Goal: Task Accomplishment & Management: Manage account settings

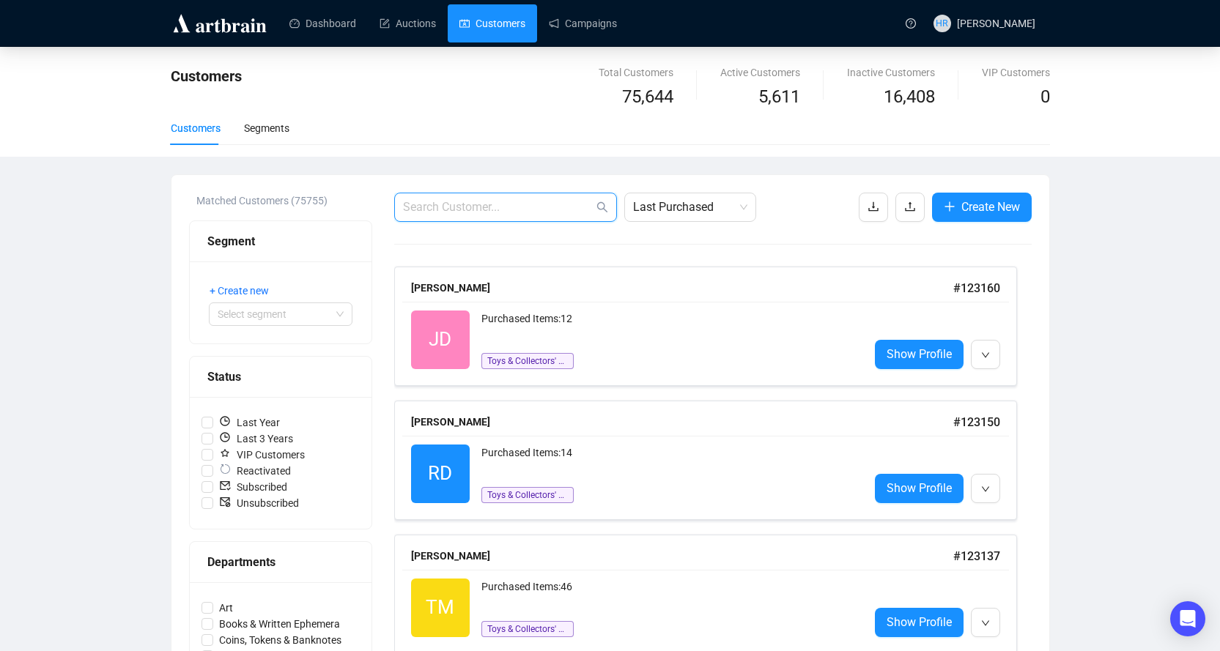
click at [479, 203] on input "text" at bounding box center [498, 208] width 191 height 18
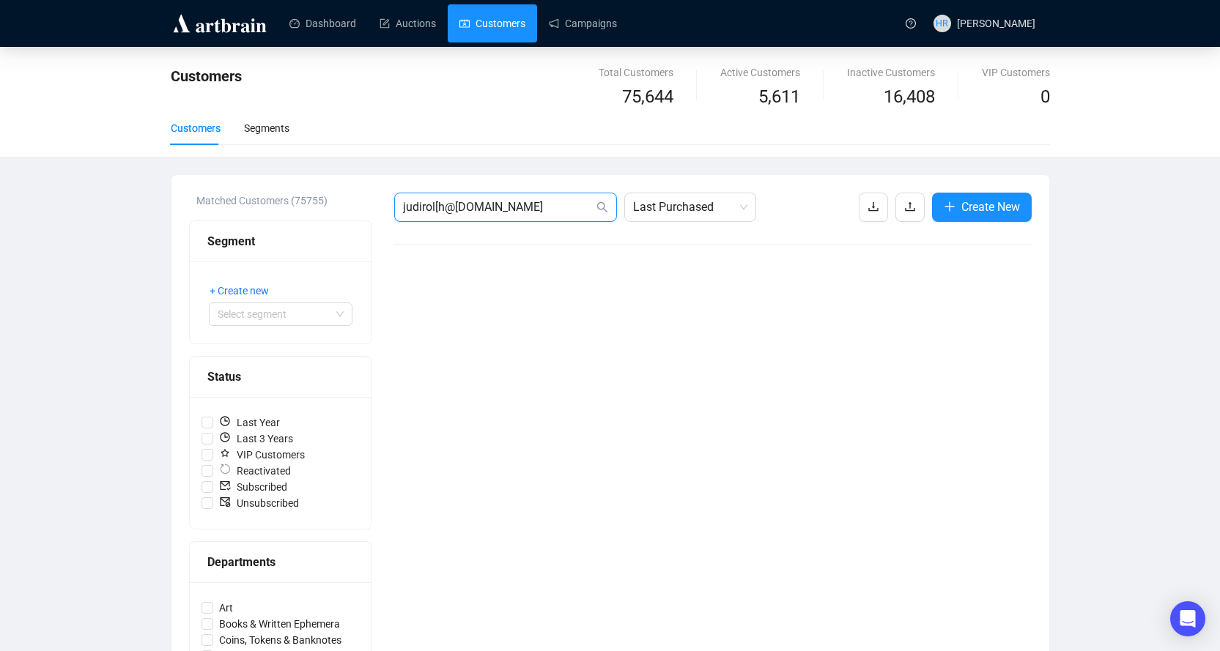
click at [433, 212] on input "judirol[h@[DOMAIN_NAME]" at bounding box center [498, 208] width 191 height 18
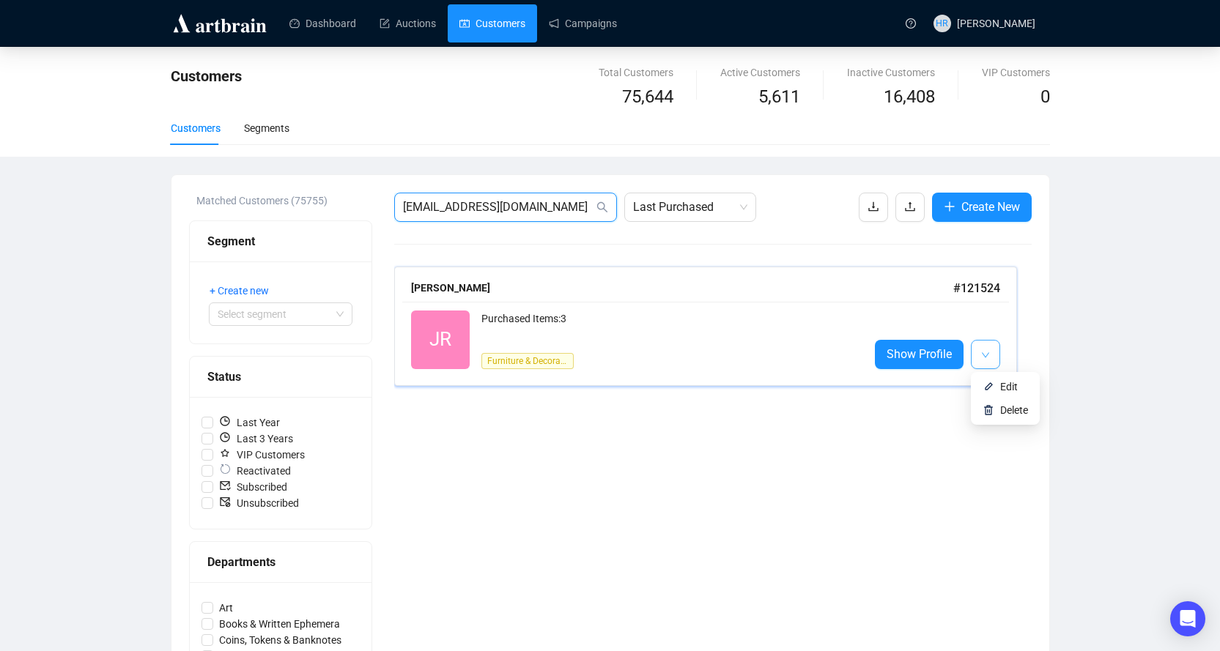
type input "[EMAIL_ADDRESS][DOMAIN_NAME]"
click at [983, 352] on icon "down" at bounding box center [985, 355] width 9 height 9
click at [932, 352] on span "Show Profile" at bounding box center [919, 354] width 65 height 18
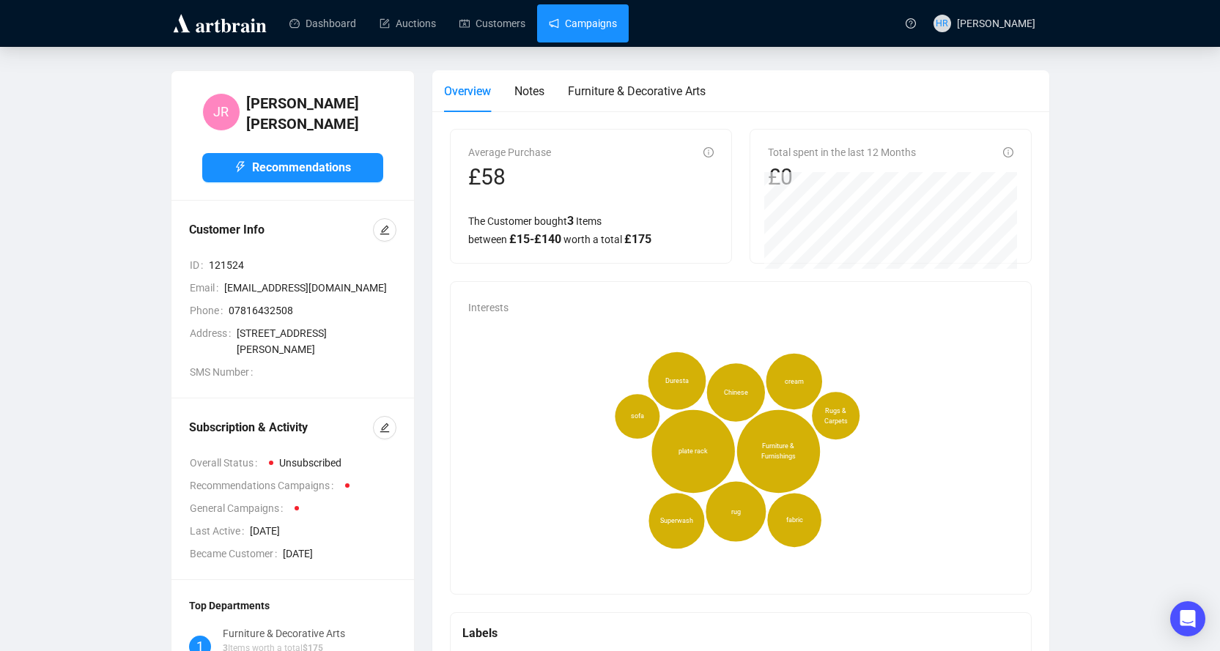
click at [599, 7] on link "Campaigns" at bounding box center [583, 23] width 68 height 38
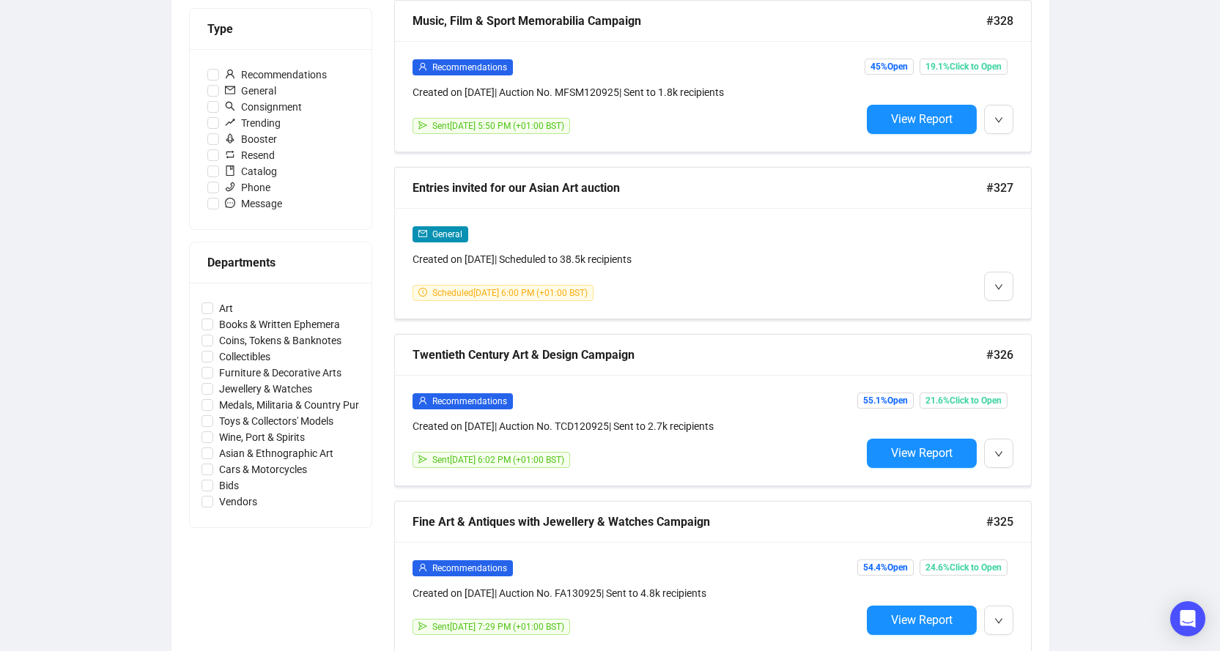
scroll to position [440, 0]
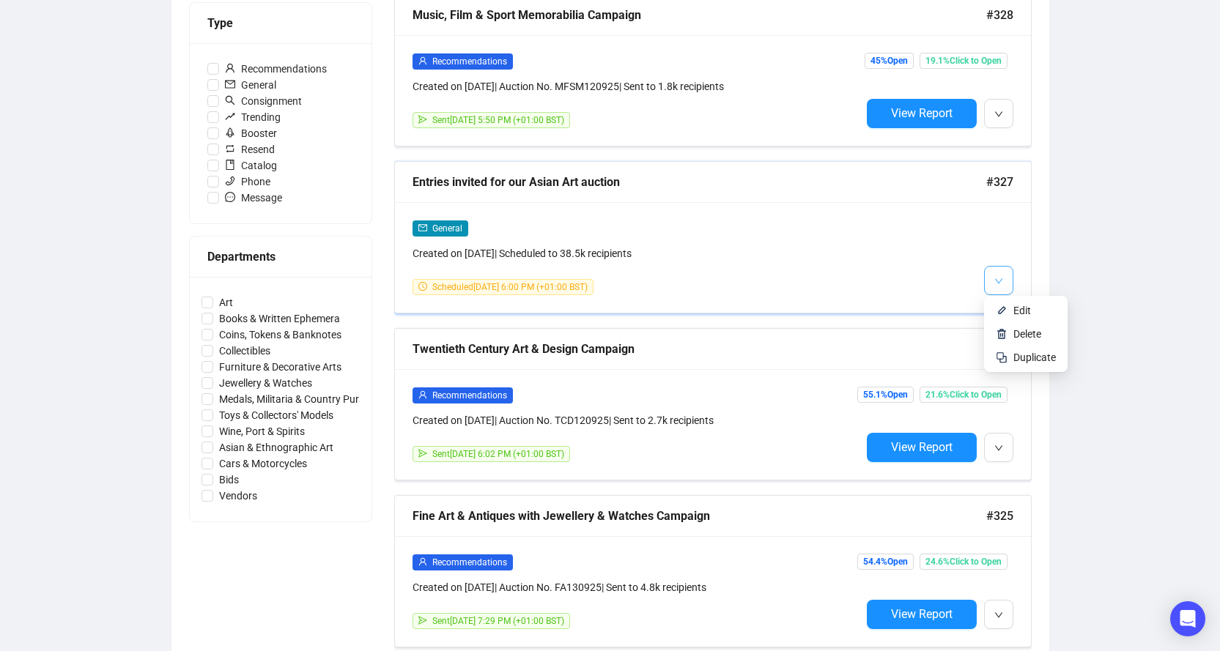
click at [1000, 287] on span "button" at bounding box center [998, 280] width 9 height 18
click at [1001, 306] on img at bounding box center [1002, 311] width 12 height 12
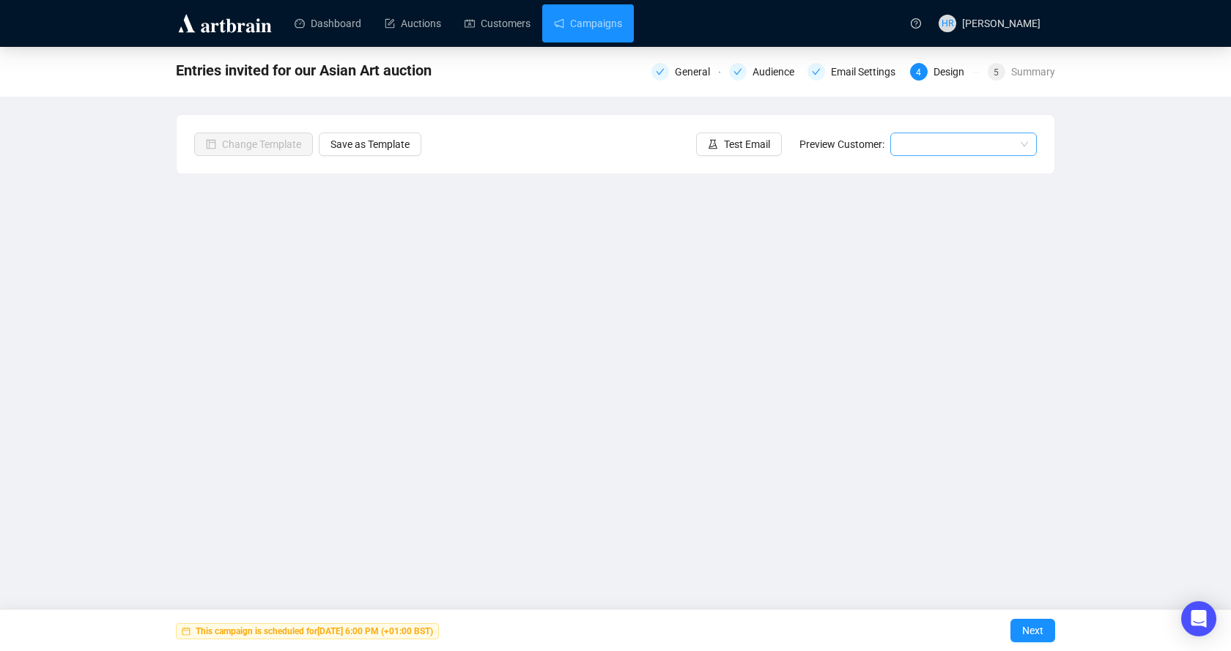
click at [914, 154] on input "search" at bounding box center [957, 144] width 116 height 22
click at [839, 77] on div "Email Settings" at bounding box center [867, 72] width 73 height 18
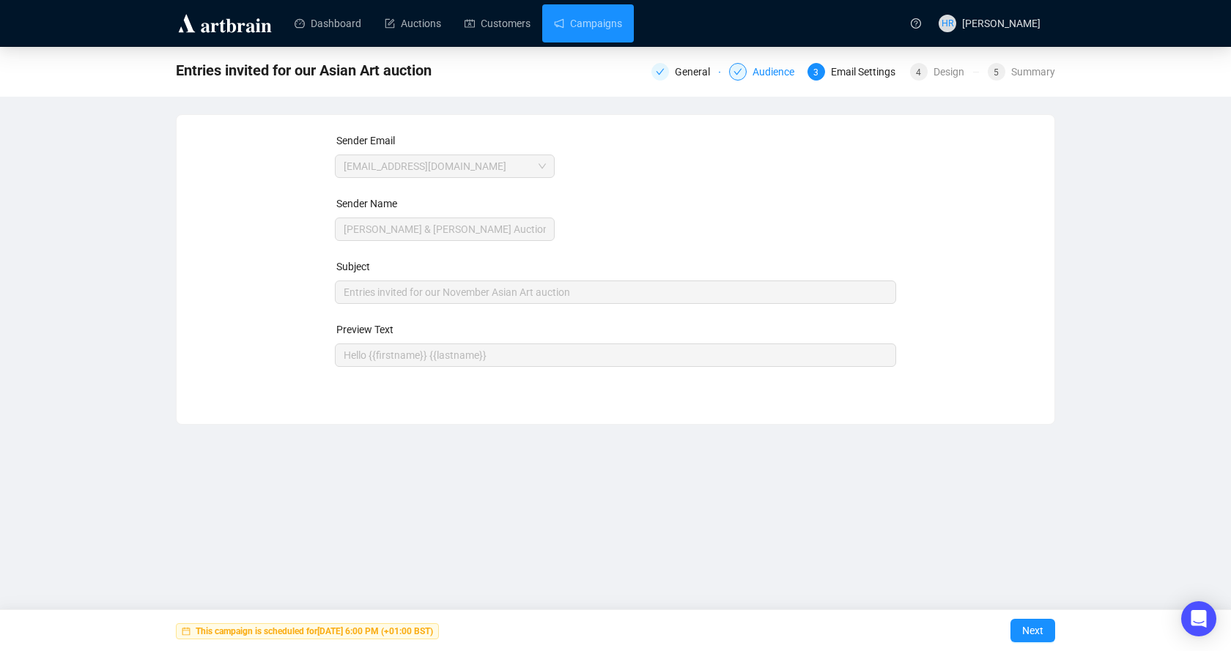
click at [783, 75] on div "Audience" at bounding box center [778, 72] width 51 height 18
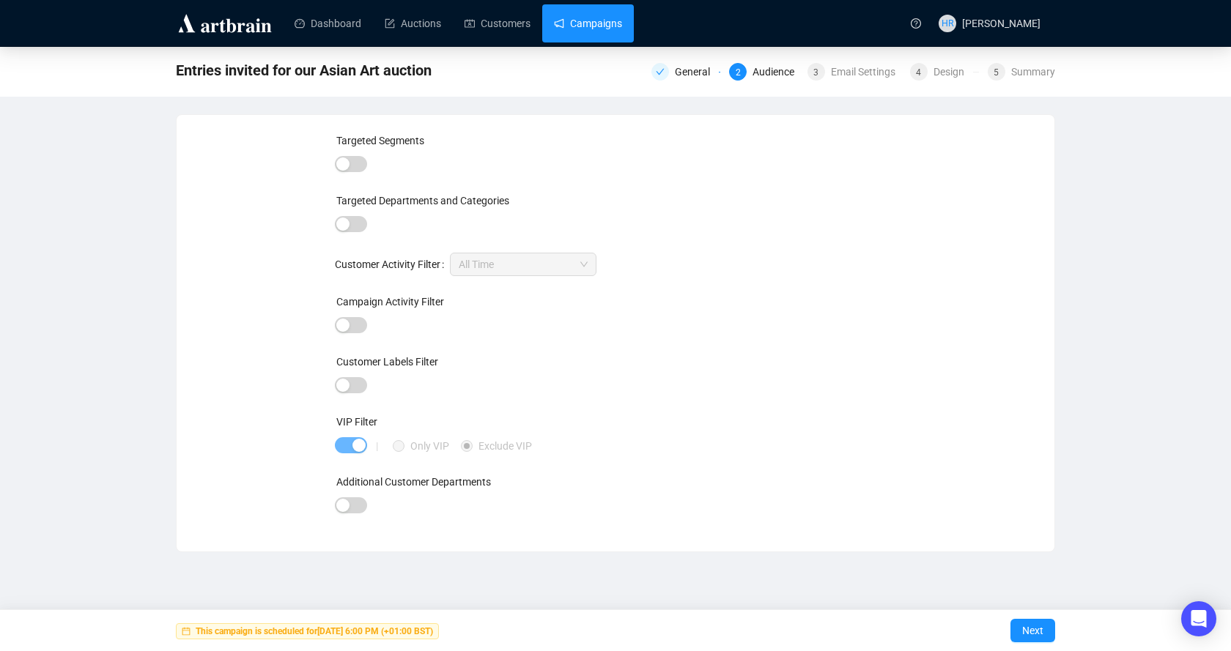
click at [563, 26] on link "Campaigns" at bounding box center [588, 23] width 68 height 38
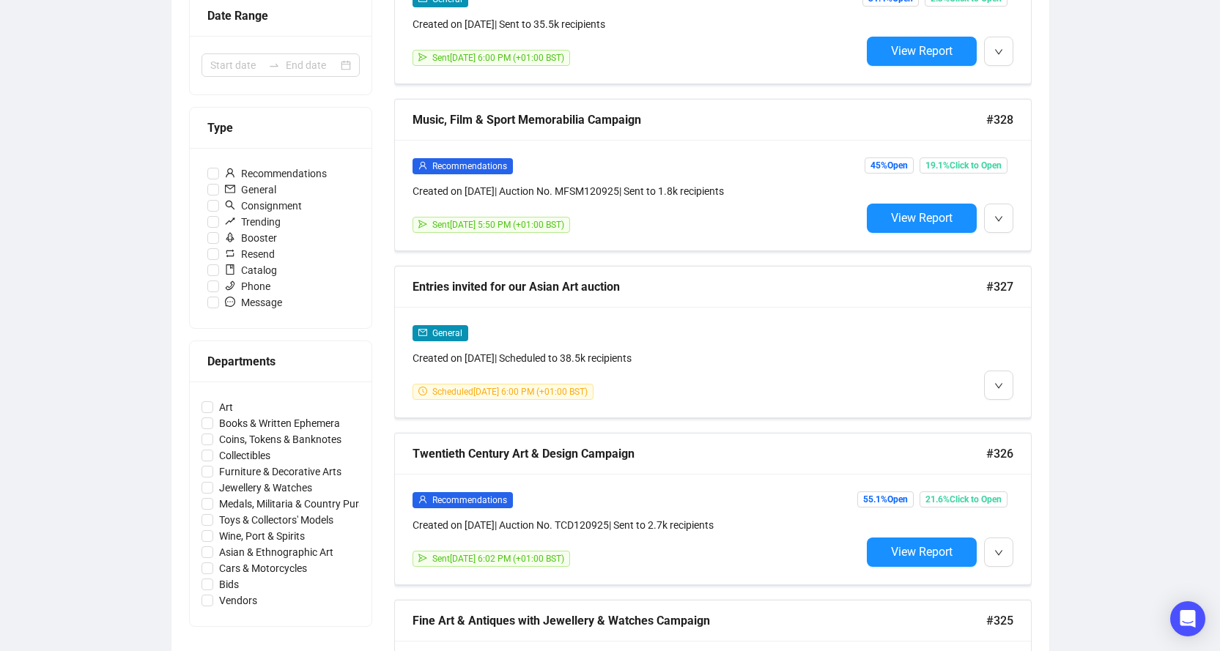
scroll to position [659, 0]
